Goal: Information Seeking & Learning: Learn about a topic

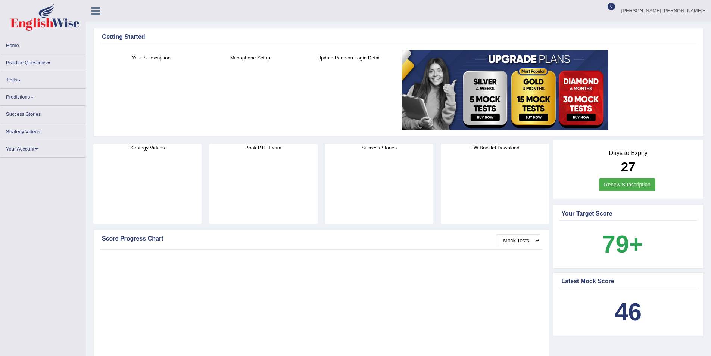
click at [32, 86] on link "Tests" at bounding box center [42, 78] width 85 height 15
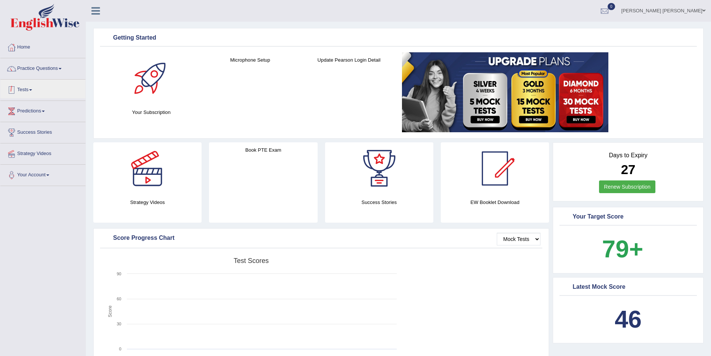
click at [53, 72] on link "Practice Questions" at bounding box center [42, 67] width 85 height 19
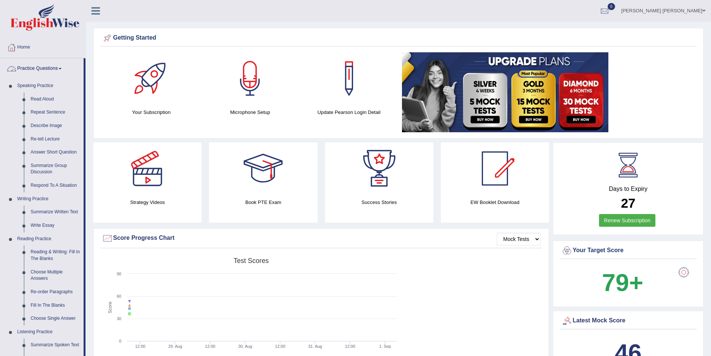
click at [52, 73] on link "Practice Questions" at bounding box center [41, 67] width 83 height 19
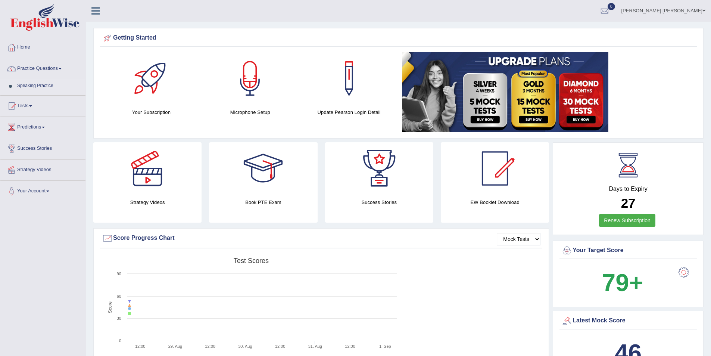
click at [48, 95] on link "Tests" at bounding box center [42, 104] width 85 height 19
click at [51, 72] on link "Practice Questions" at bounding box center [42, 67] width 85 height 19
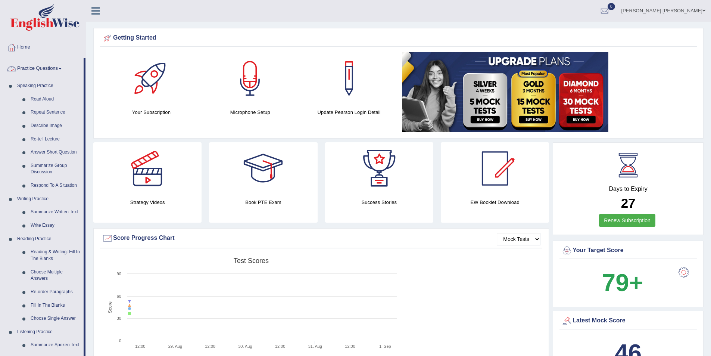
click at [59, 68] on link "Practice Questions" at bounding box center [41, 67] width 83 height 19
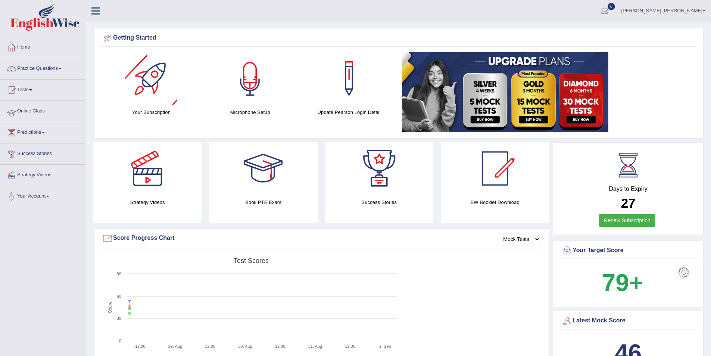
click at [47, 109] on link "Online Class" at bounding box center [42, 110] width 85 height 19
